Goal: Information Seeking & Learning: Learn about a topic

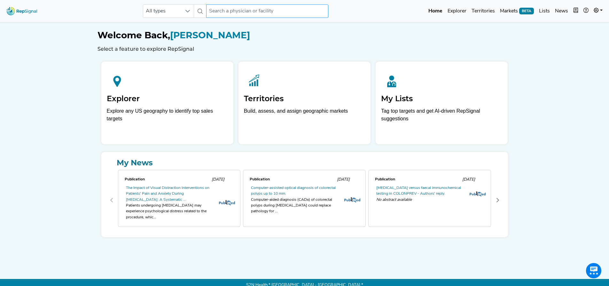
click at [234, 7] on input "text" at bounding box center [267, 10] width 122 height 13
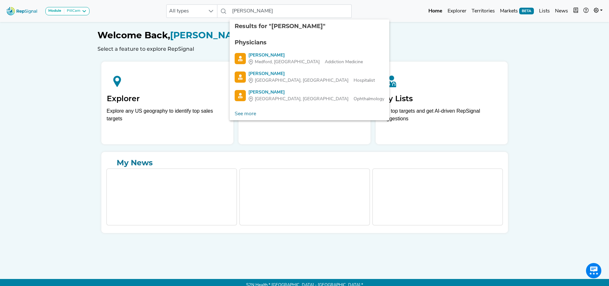
click at [266, 89] on ul "Physicians Robert Nash Medford, OR Addiction Medicine Robert Nash York, PA Hosp…" at bounding box center [310, 70] width 160 height 74
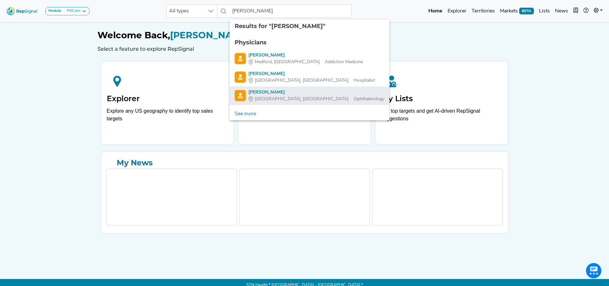
click at [267, 90] on div "Robert Nash" at bounding box center [316, 92] width 136 height 7
type input "Robert Nash"
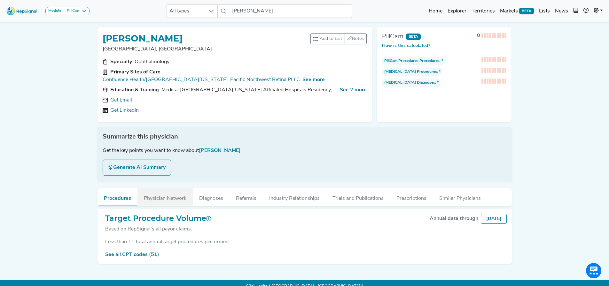
click at [160, 195] on button "Physician Network" at bounding box center [164, 197] width 55 height 17
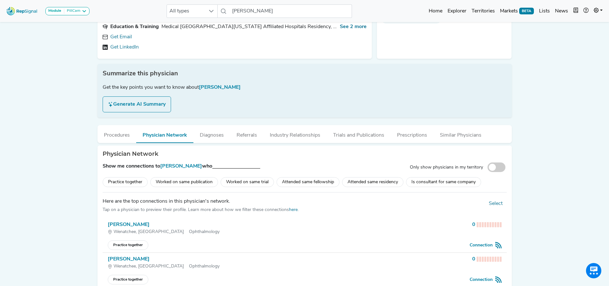
scroll to position [64, 0]
click at [106, 131] on button "Procedures" at bounding box center [117, 133] width 39 height 17
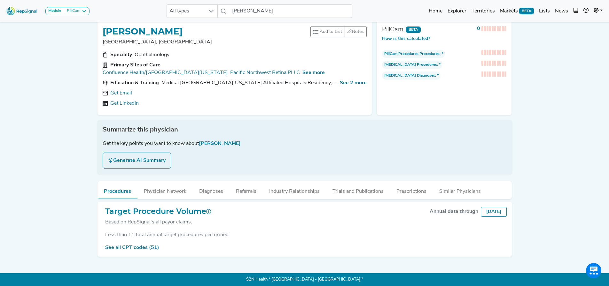
scroll to position [11, 0]
click at [141, 246] on link "See all CPT codes (51)" at bounding box center [132, 248] width 54 height 5
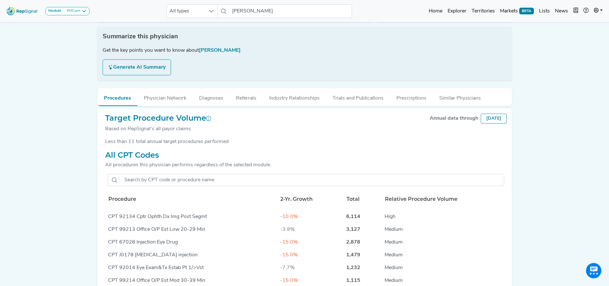
scroll to position [51, 0]
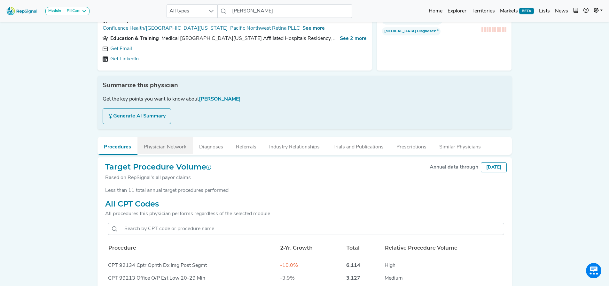
click at [164, 147] on button "Physician Network" at bounding box center [164, 145] width 55 height 17
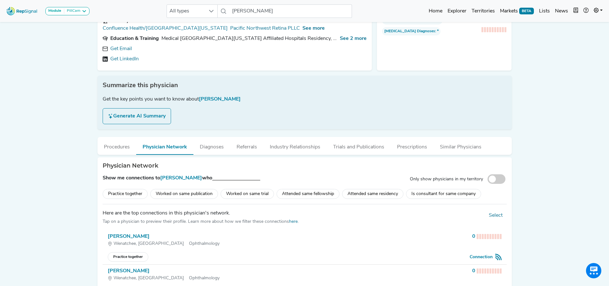
click at [136, 192] on div "Practice together" at bounding box center [125, 194] width 45 height 10
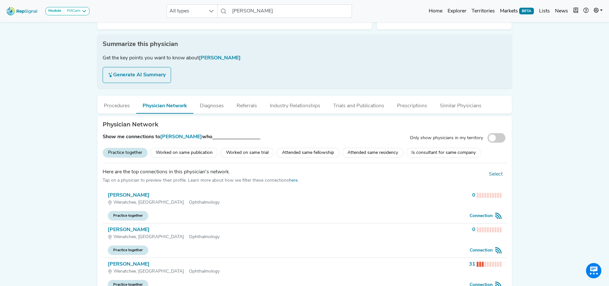
scroll to position [147, 0]
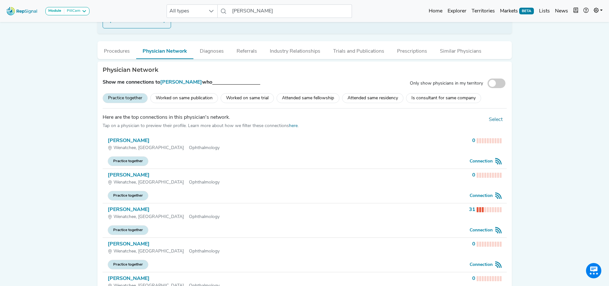
click at [129, 161] on span "Practice together" at bounding box center [128, 162] width 41 height 10
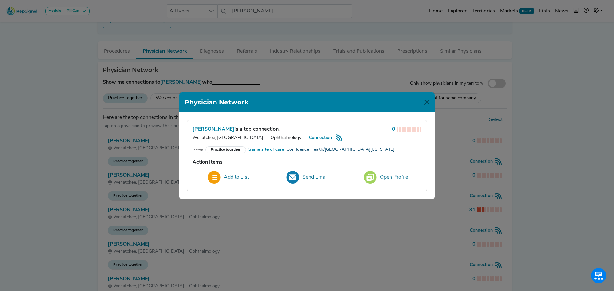
click at [307, 151] on link "Confluence Health/[GEOGRAPHIC_DATA][US_STATE]" at bounding box center [340, 149] width 108 height 7
click at [429, 101] on button "Close" at bounding box center [427, 102] width 10 height 10
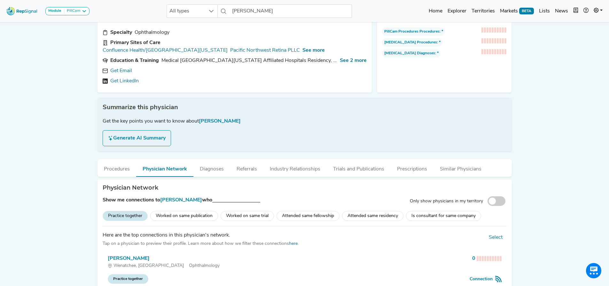
scroll to position [0, 0]
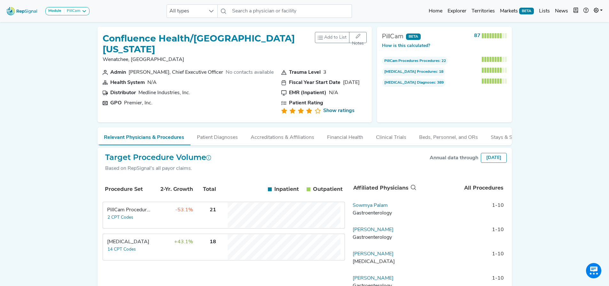
drag, startPoint x: 383, startPoint y: 144, endPoint x: 412, endPoint y: 147, distance: 29.3
click at [412, 145] on ul "Relevant Physicians & Procedures Patient Diagnoses Accreditations & Affiliation…" at bounding box center [305, 137] width 414 height 18
click at [212, 14] on div at bounding box center [211, 11] width 12 height 13
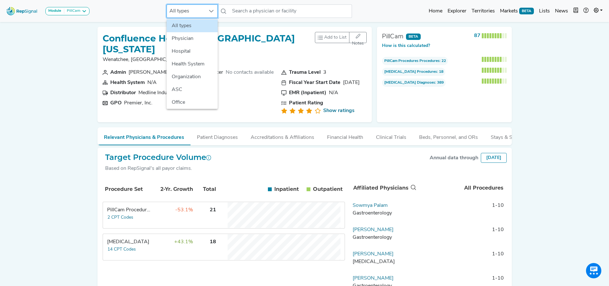
scroll to position [0, 5]
click at [30, 107] on div "Module PillCam Arthroscopy [MEDICAL_DATA] [MEDICAL_DATA] Breast Test CLTI Refer…" at bounding box center [304, 166] width 609 height 332
